Goal: Transaction & Acquisition: Obtain resource

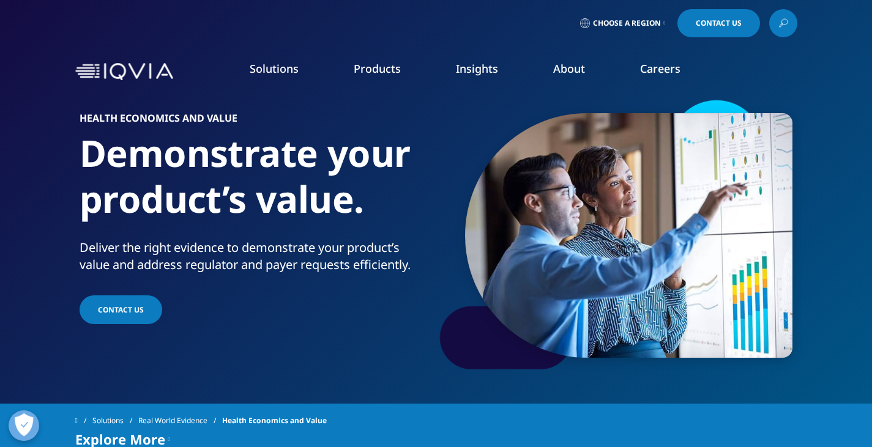
click at [367, 70] on link "Products" at bounding box center [377, 68] width 47 height 15
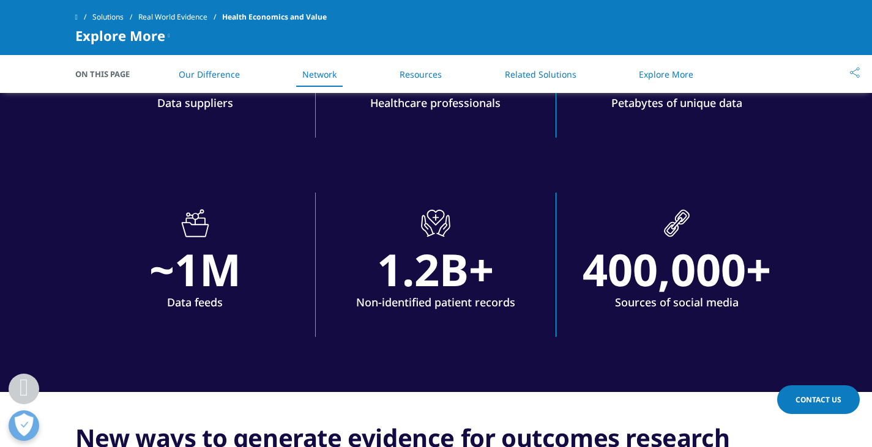
scroll to position [1652, 0]
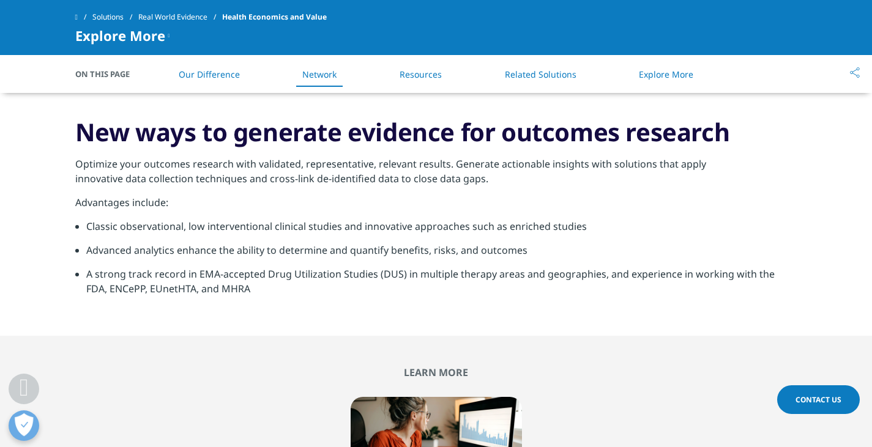
click at [673, 72] on link "Explore More" at bounding box center [666, 75] width 54 height 12
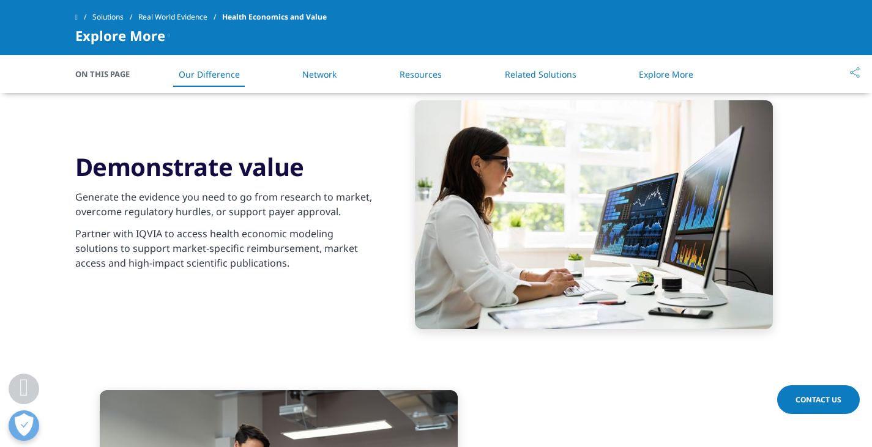
scroll to position [333, 0]
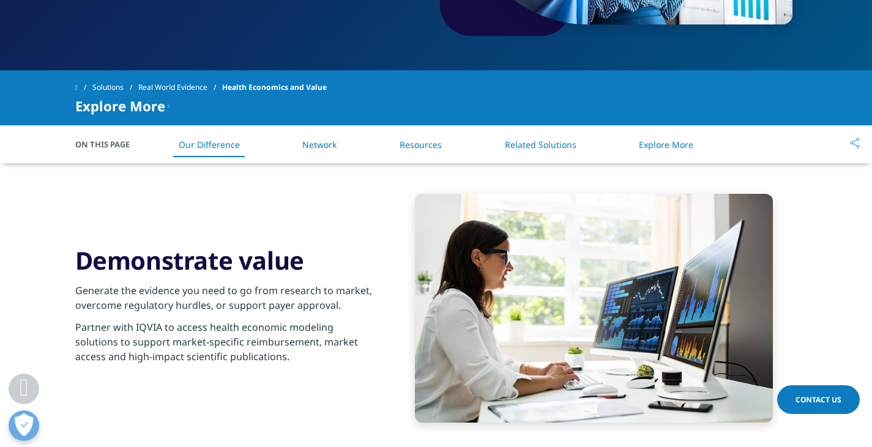
click at [322, 150] on li "Network" at bounding box center [319, 145] width 59 height 36
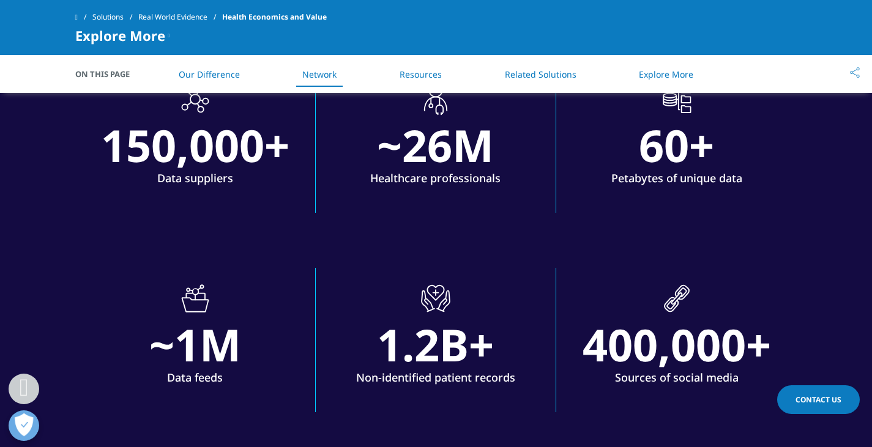
scroll to position [1301, 0]
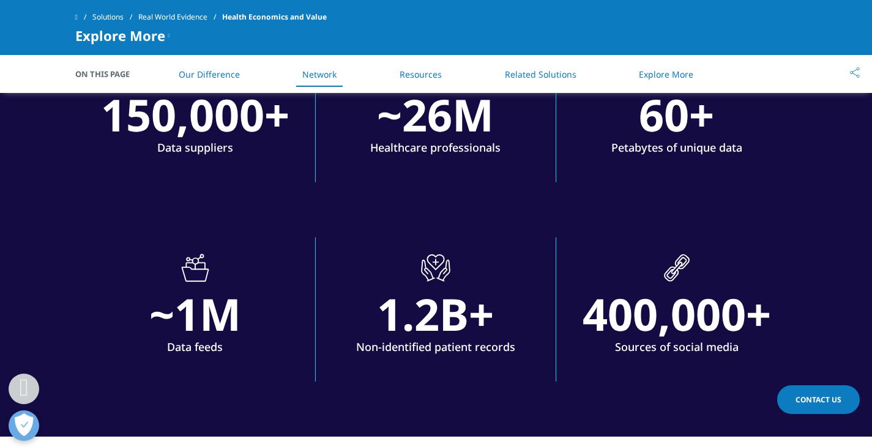
click at [423, 74] on link "Resources" at bounding box center [420, 75] width 42 height 12
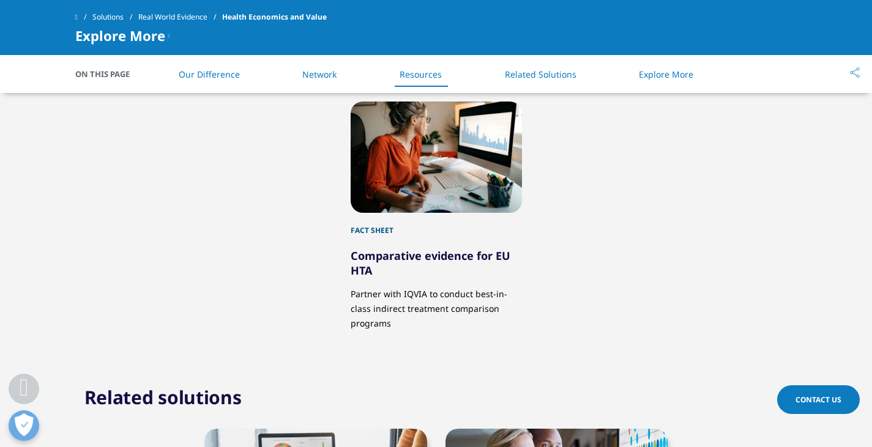
scroll to position [1949, 0]
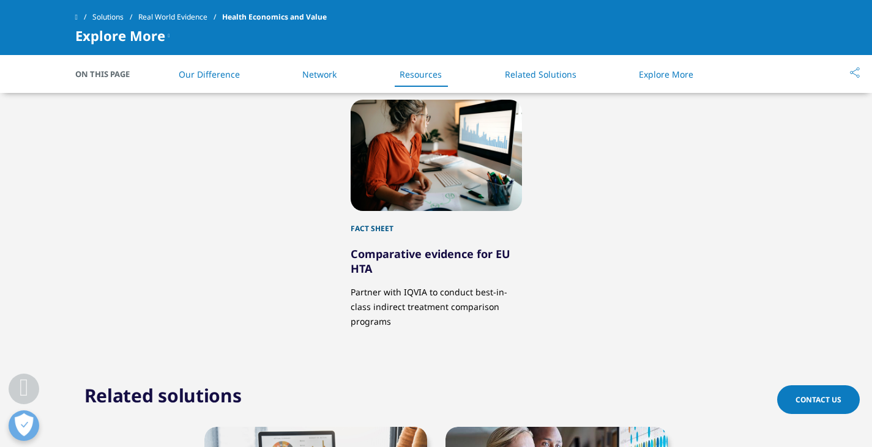
click at [376, 251] on link "Comparative evidence for EU HTA" at bounding box center [430, 261] width 160 height 29
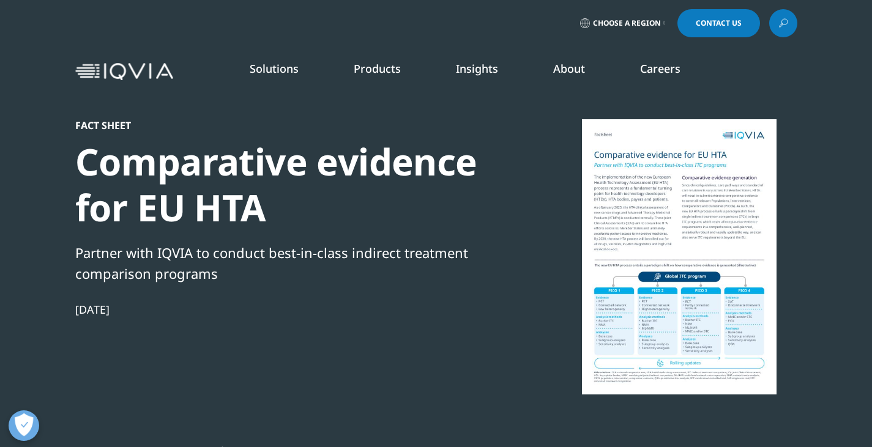
scroll to position [254, 722]
click at [647, 221] on div at bounding box center [679, 256] width 236 height 275
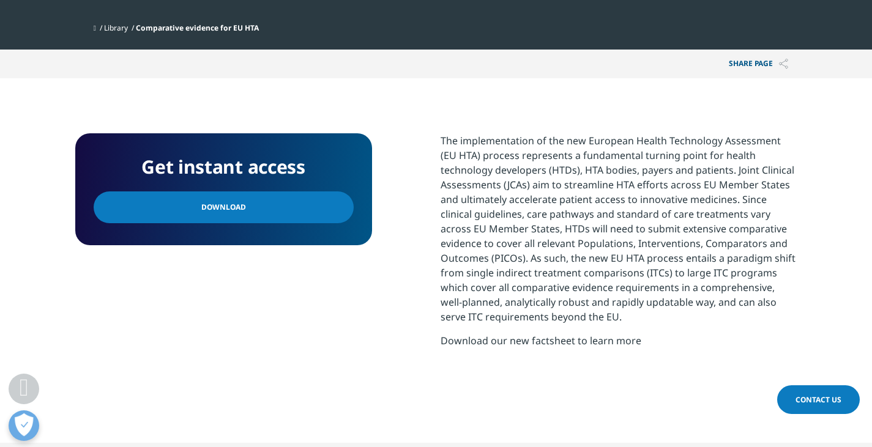
scroll to position [428, 0]
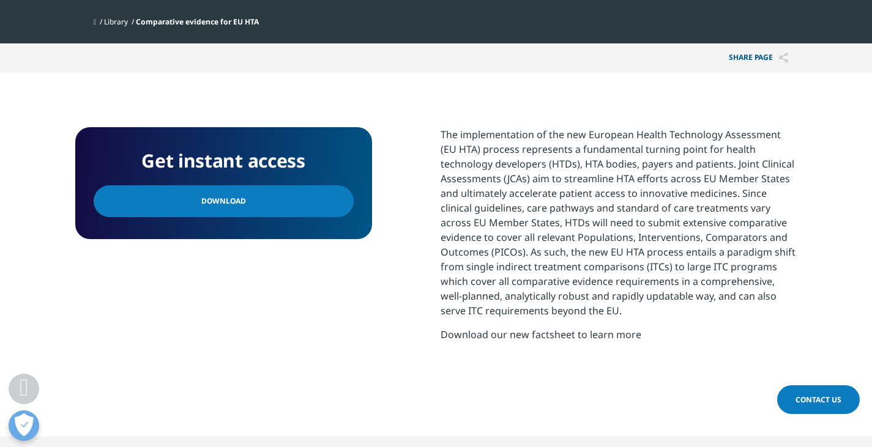
click at [249, 189] on link "Download" at bounding box center [224, 201] width 260 height 32
